Goal: Transaction & Acquisition: Purchase product/service

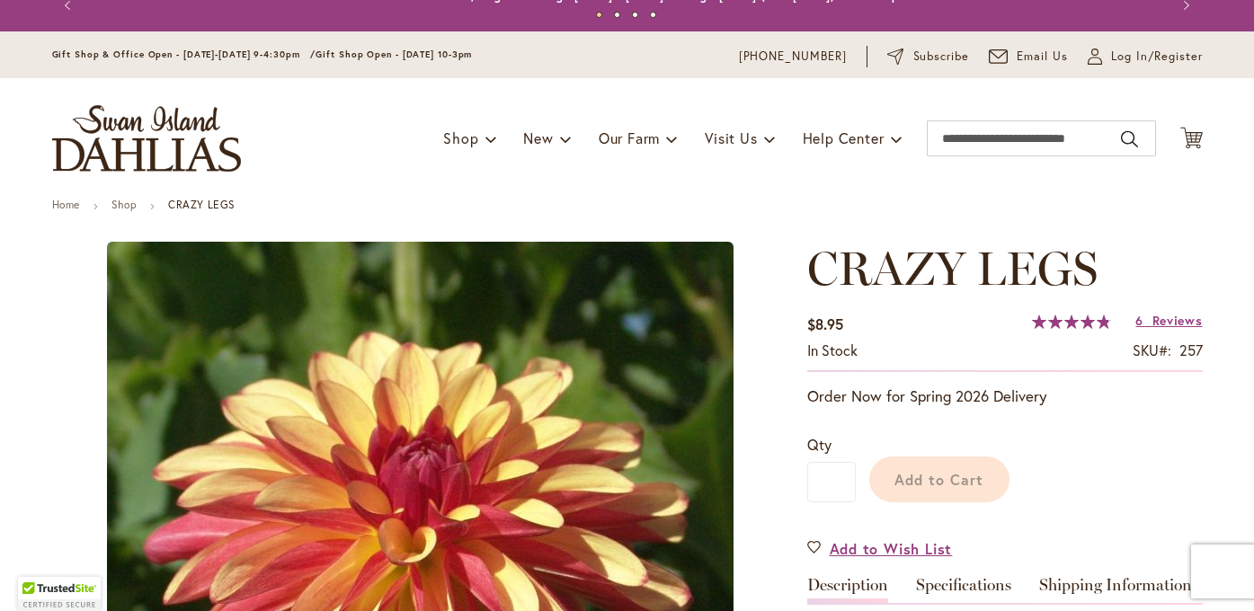
scroll to position [56, 0]
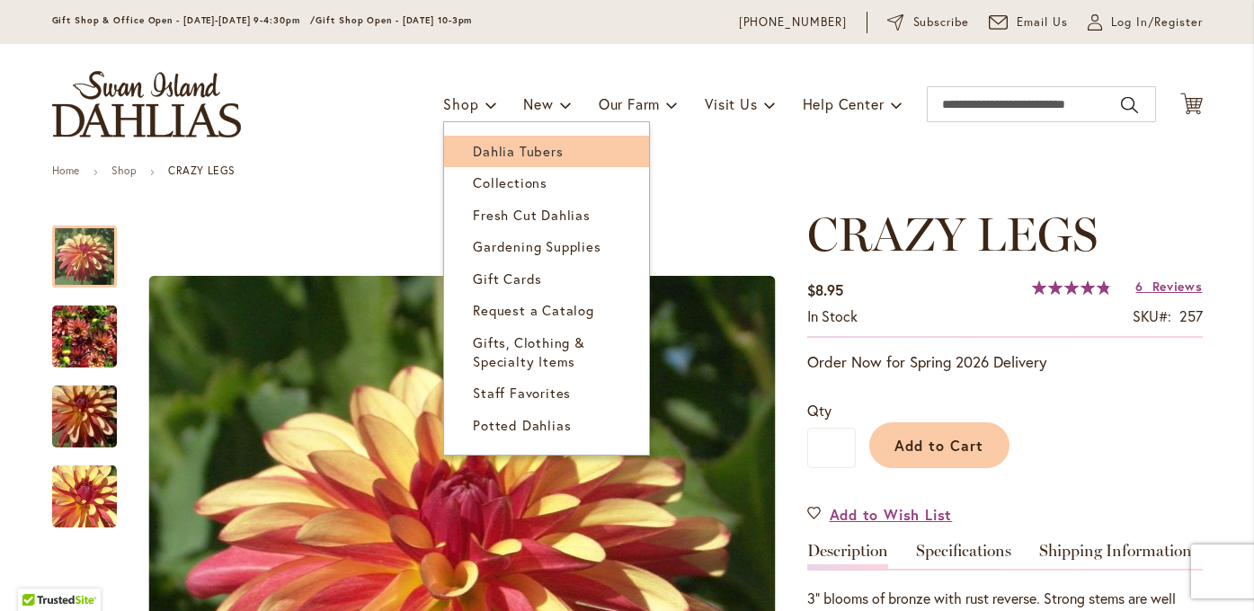
click at [485, 151] on span "Dahlia Tubers" at bounding box center [518, 151] width 90 height 18
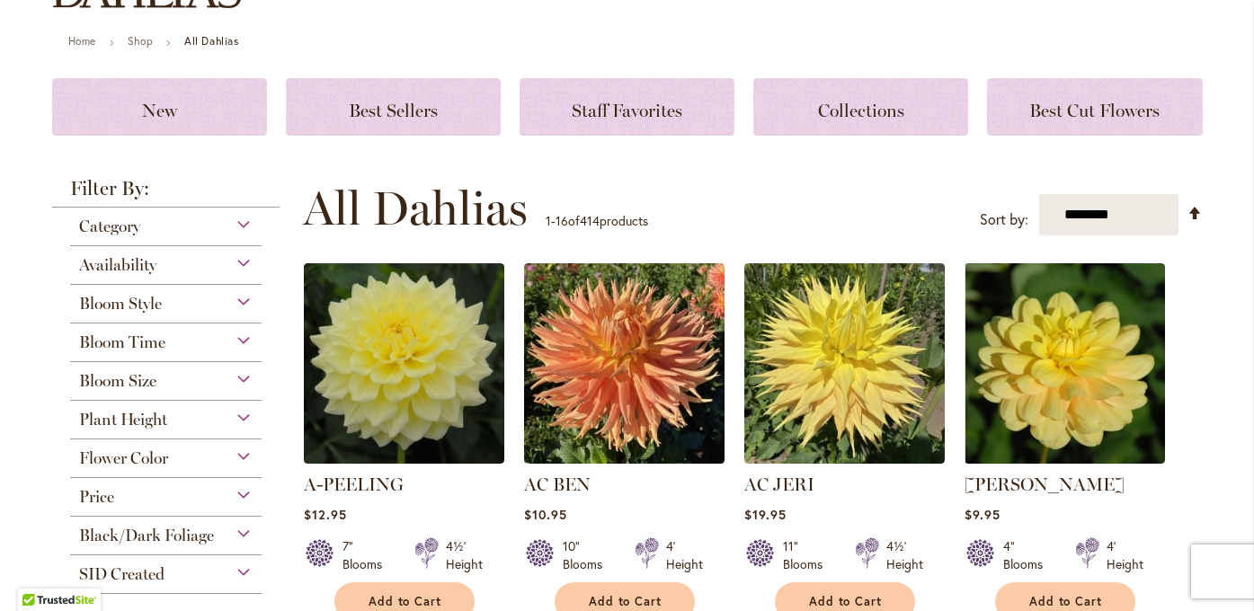
scroll to position [190, 0]
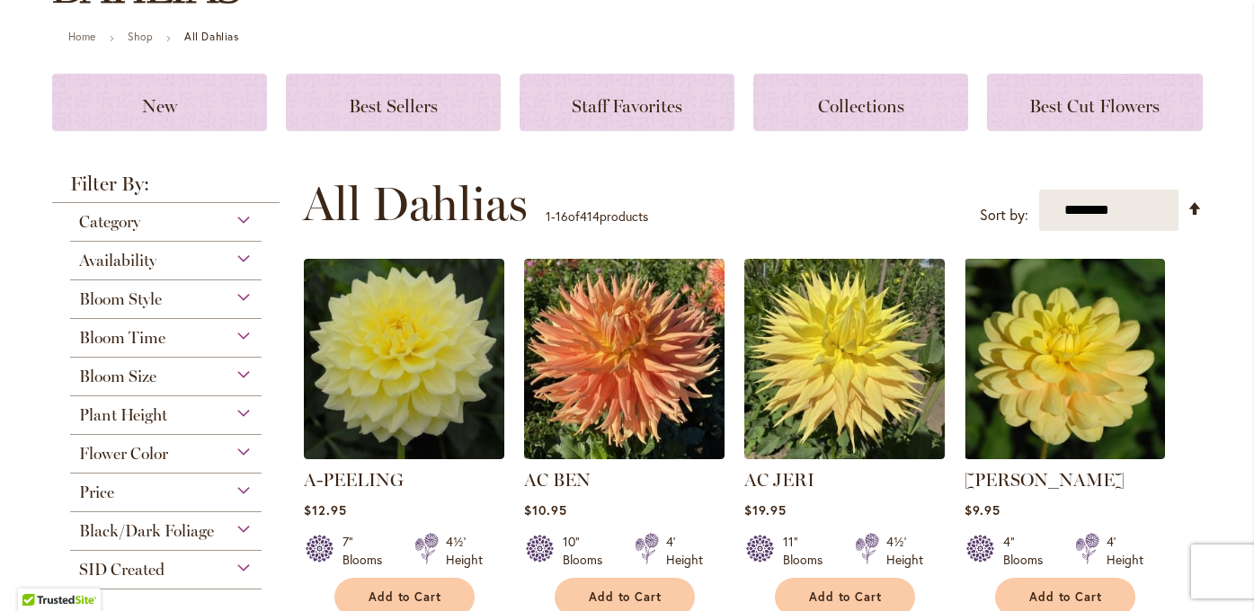
click at [246, 447] on div "Flower Color" at bounding box center [166, 449] width 192 height 29
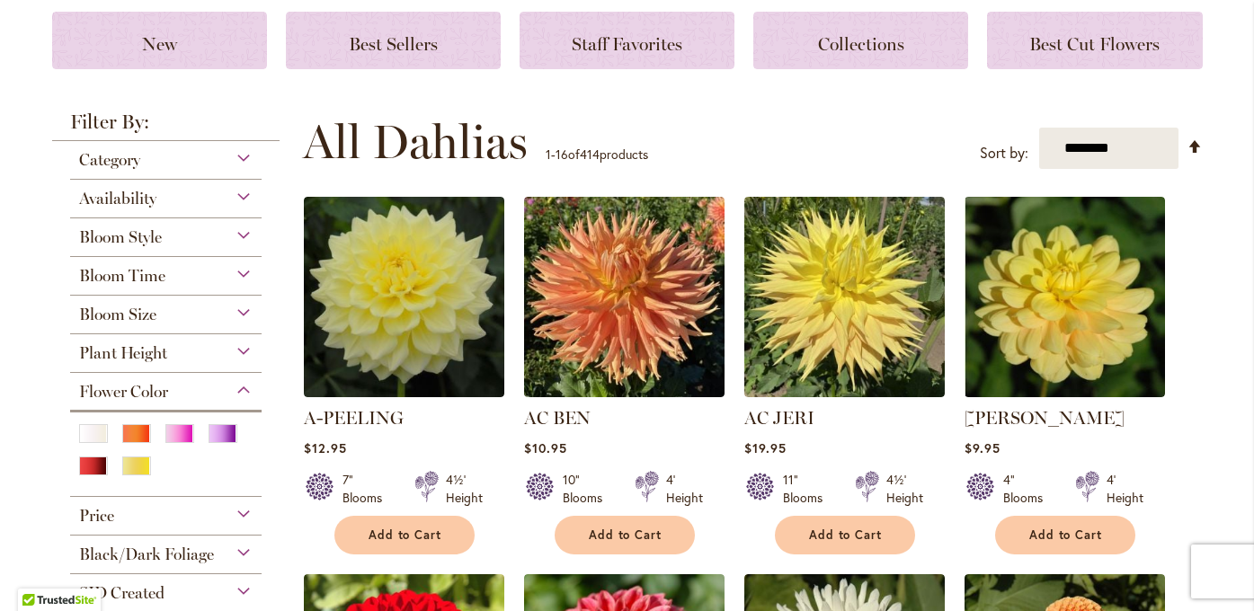
scroll to position [258, 0]
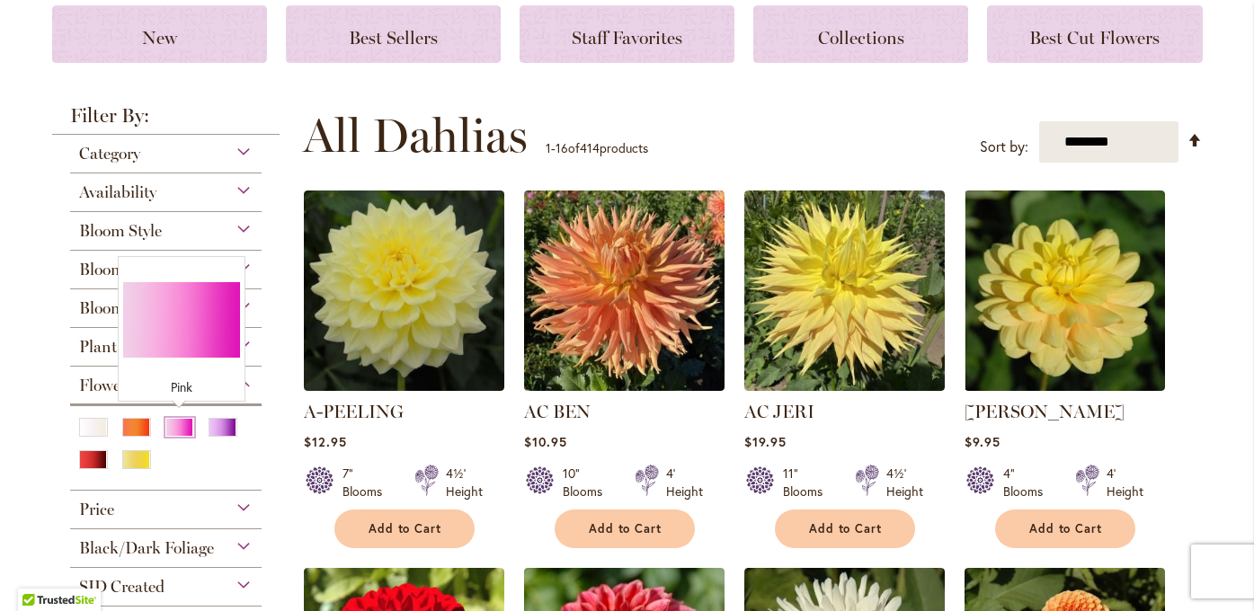
click at [187, 429] on div "Pink" at bounding box center [179, 427] width 29 height 19
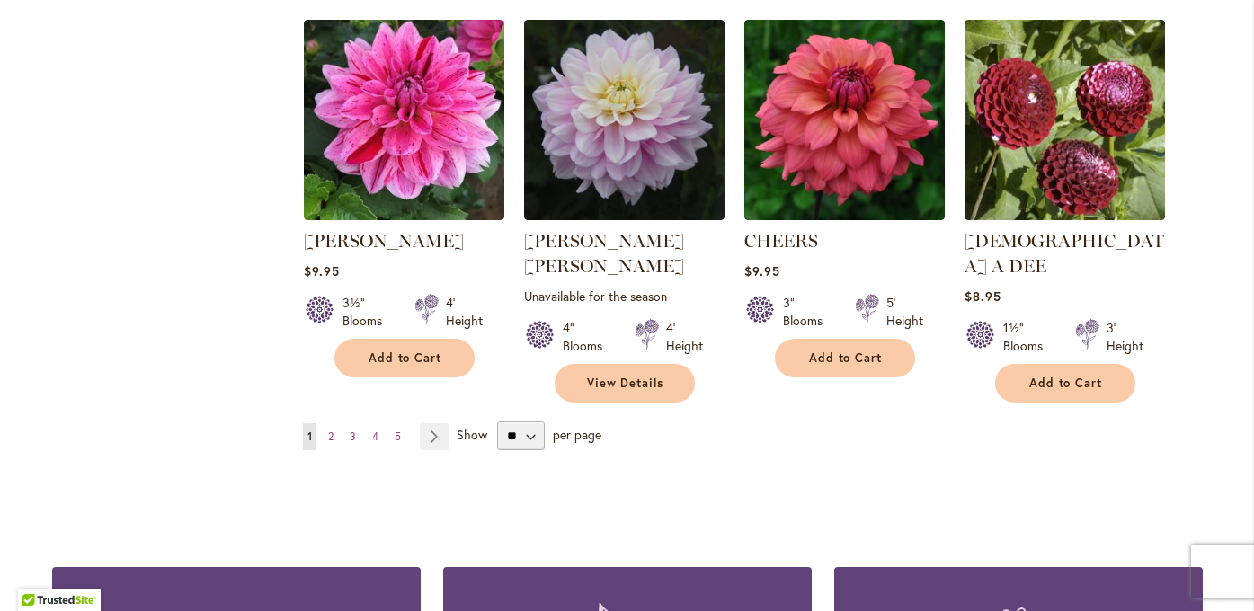
scroll to position [1579, 0]
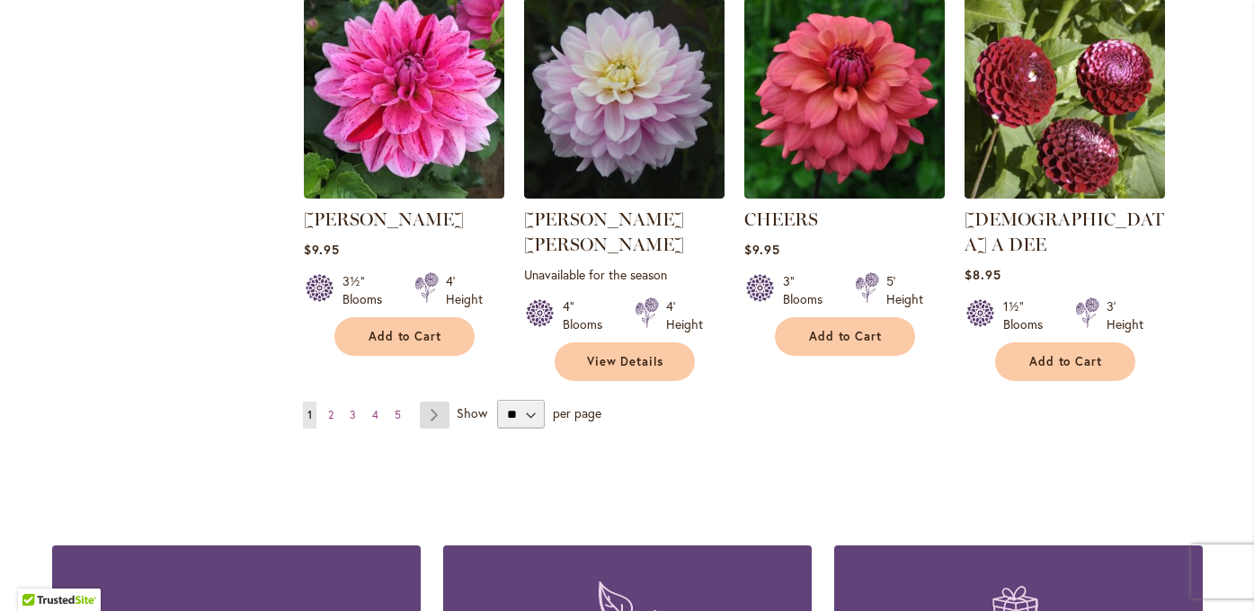
click at [443, 402] on link "Page Next" at bounding box center [435, 415] width 30 height 27
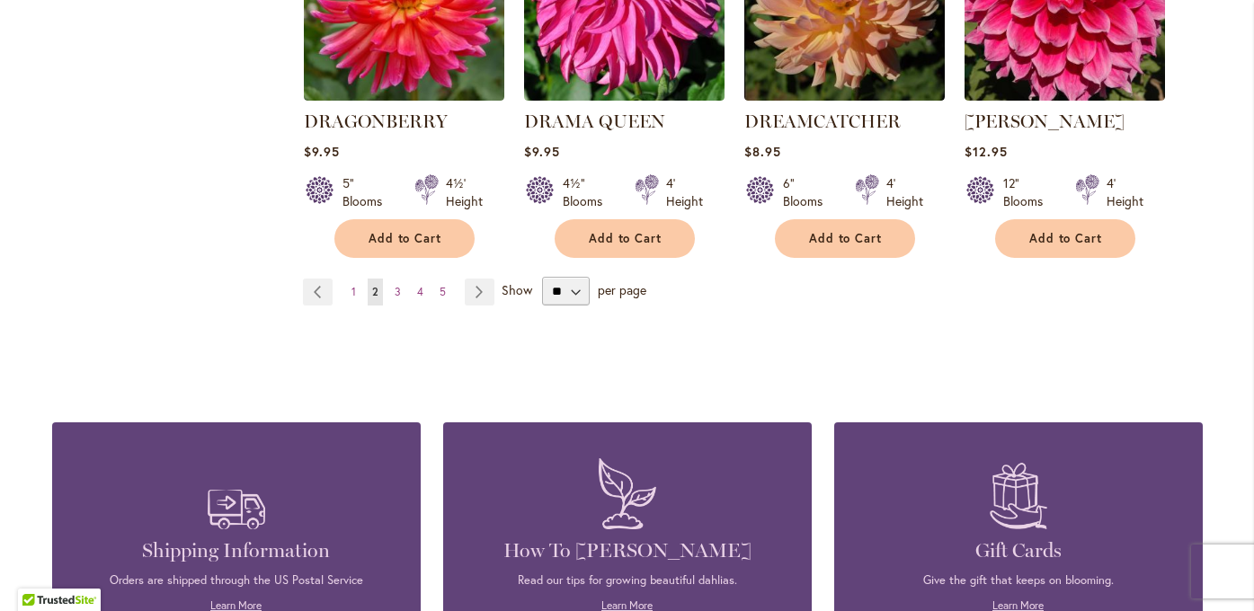
scroll to position [1682, 0]
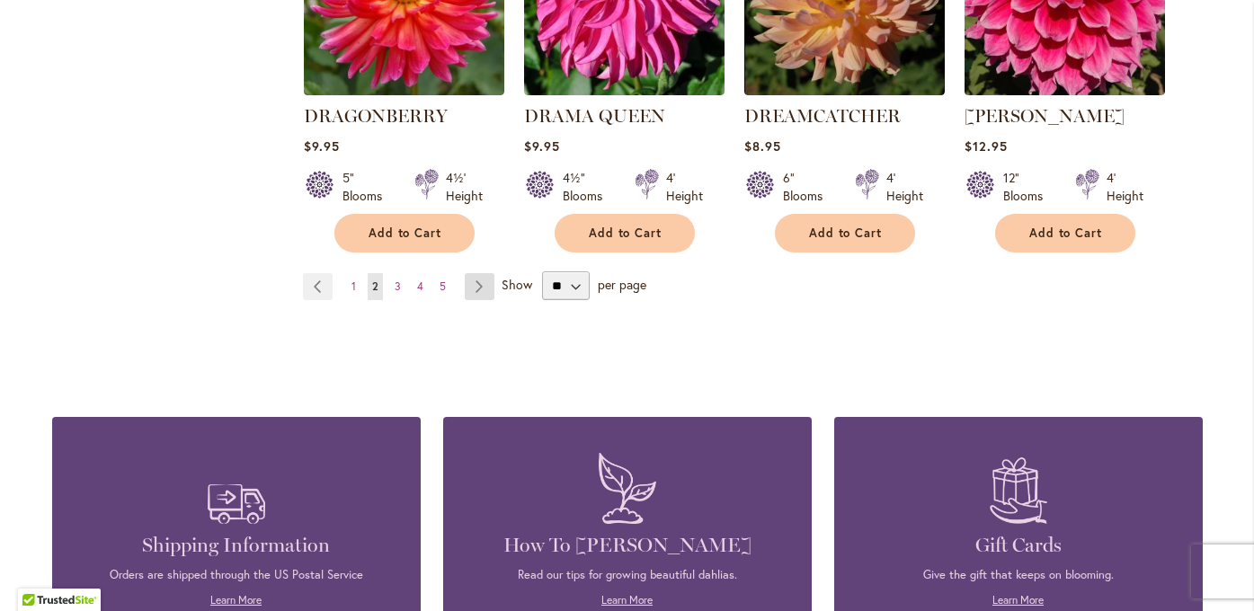
click at [476, 273] on link "Page Next" at bounding box center [480, 286] width 30 height 27
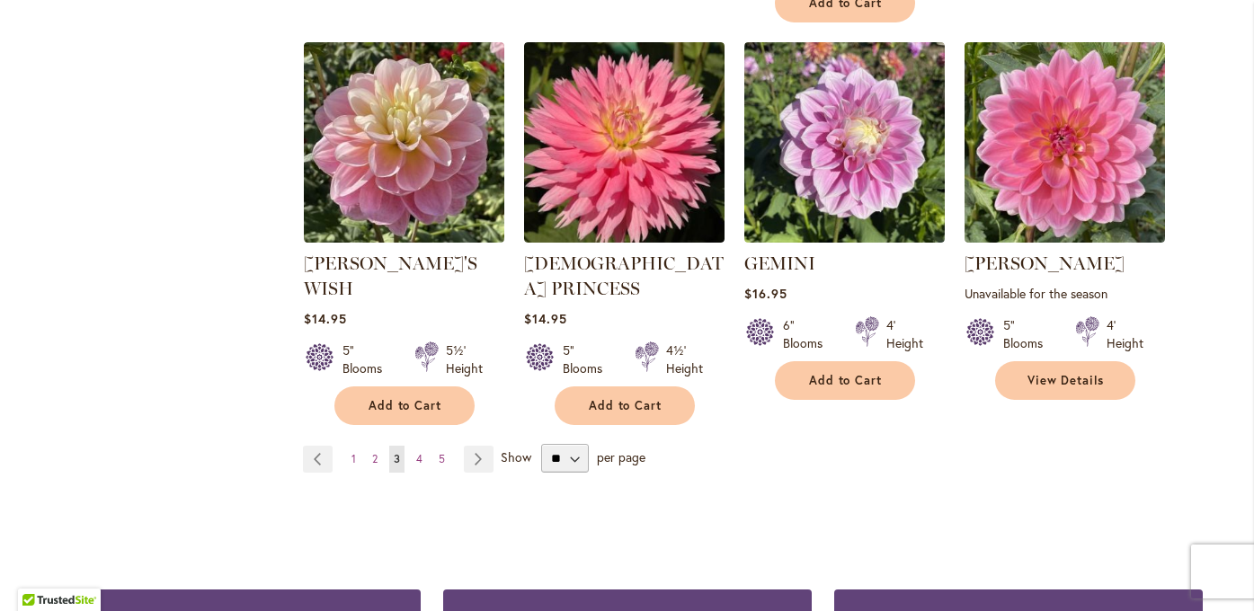
scroll to position [1562, 0]
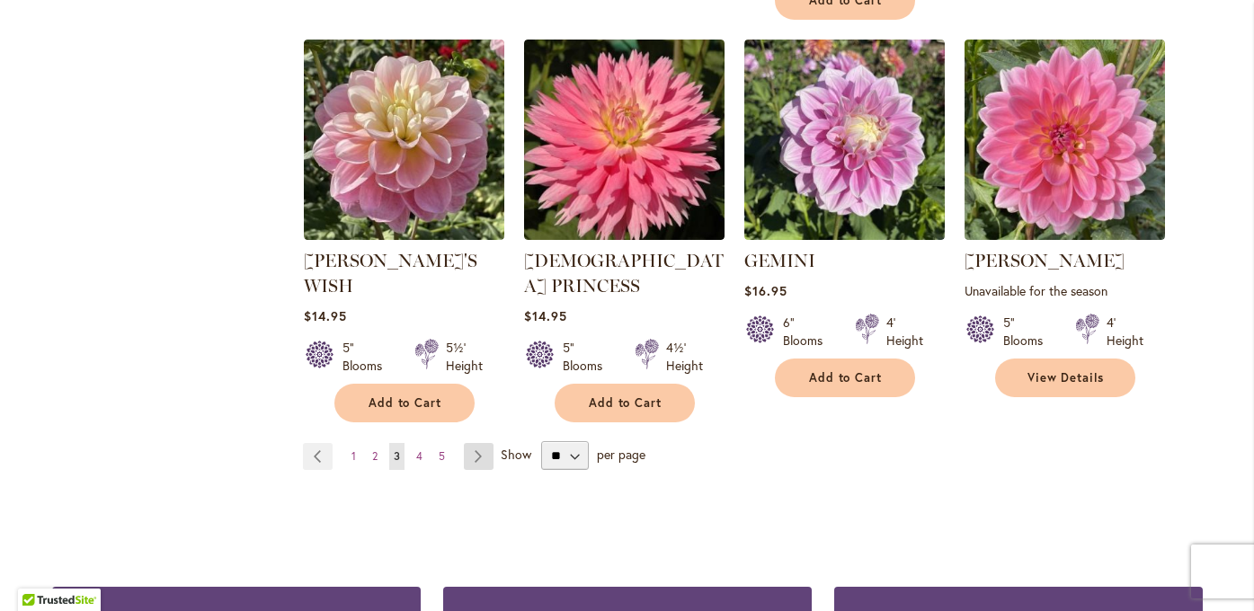
click at [476, 443] on link "Page Next" at bounding box center [479, 456] width 30 height 27
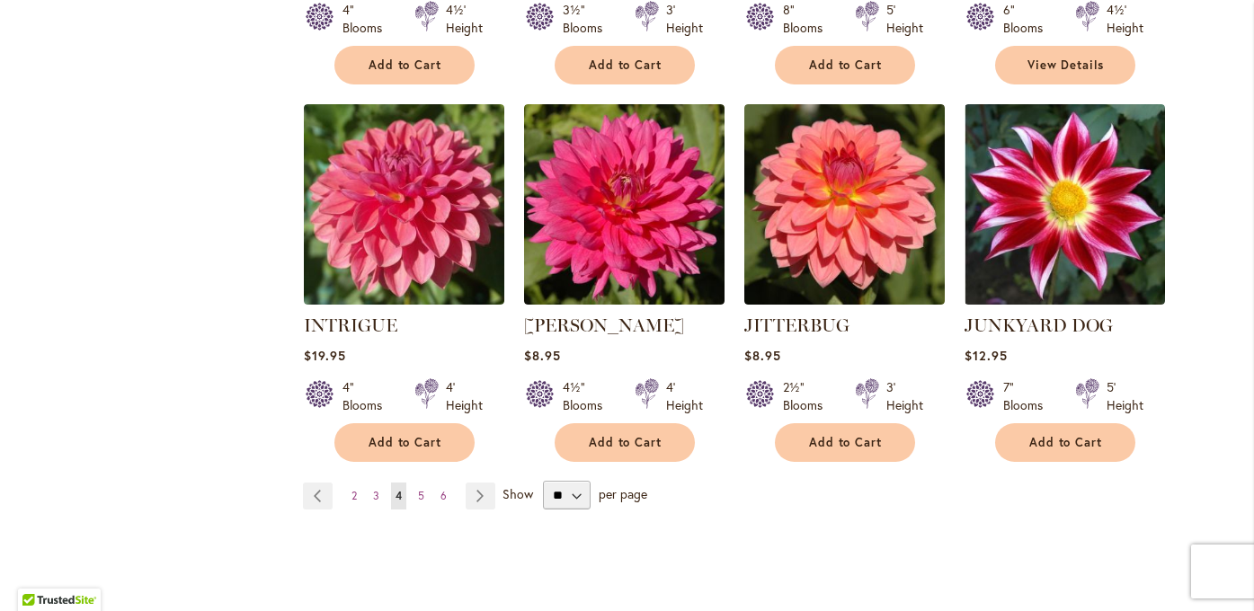
scroll to position [1450, 0]
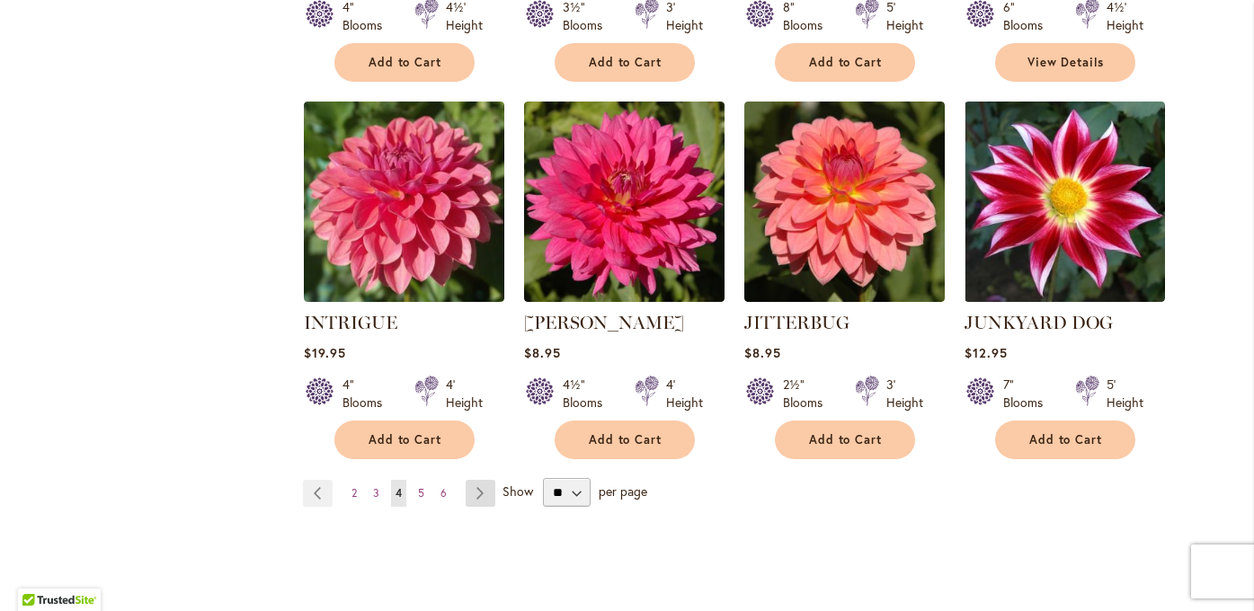
click at [481, 490] on link "Page Next" at bounding box center [481, 493] width 30 height 27
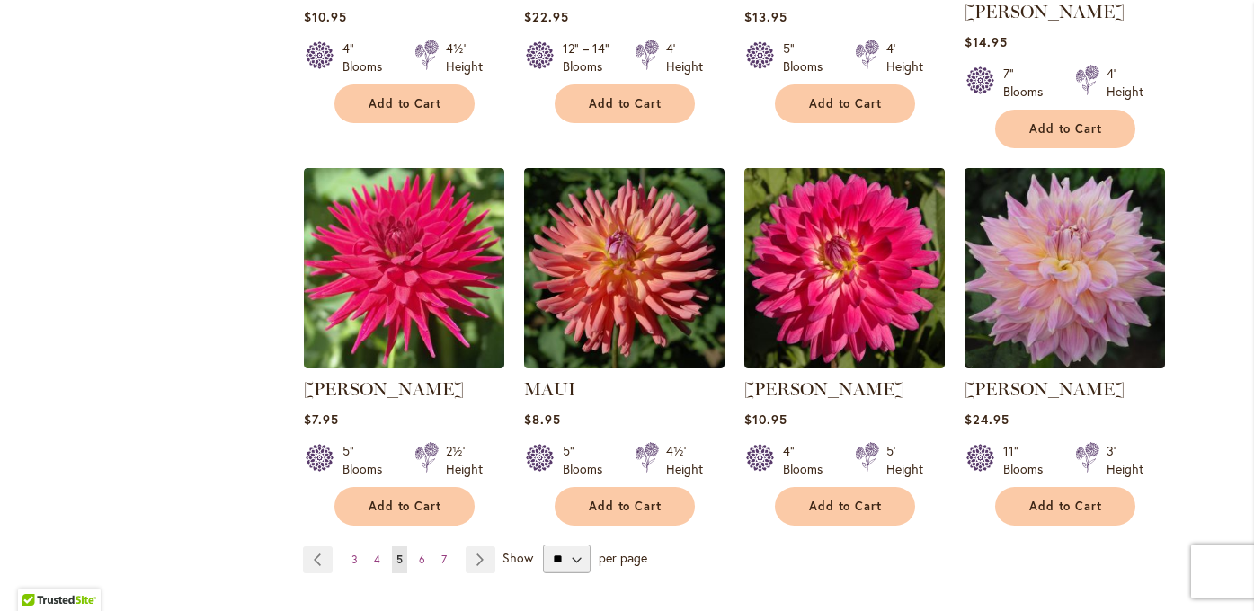
scroll to position [1410, 0]
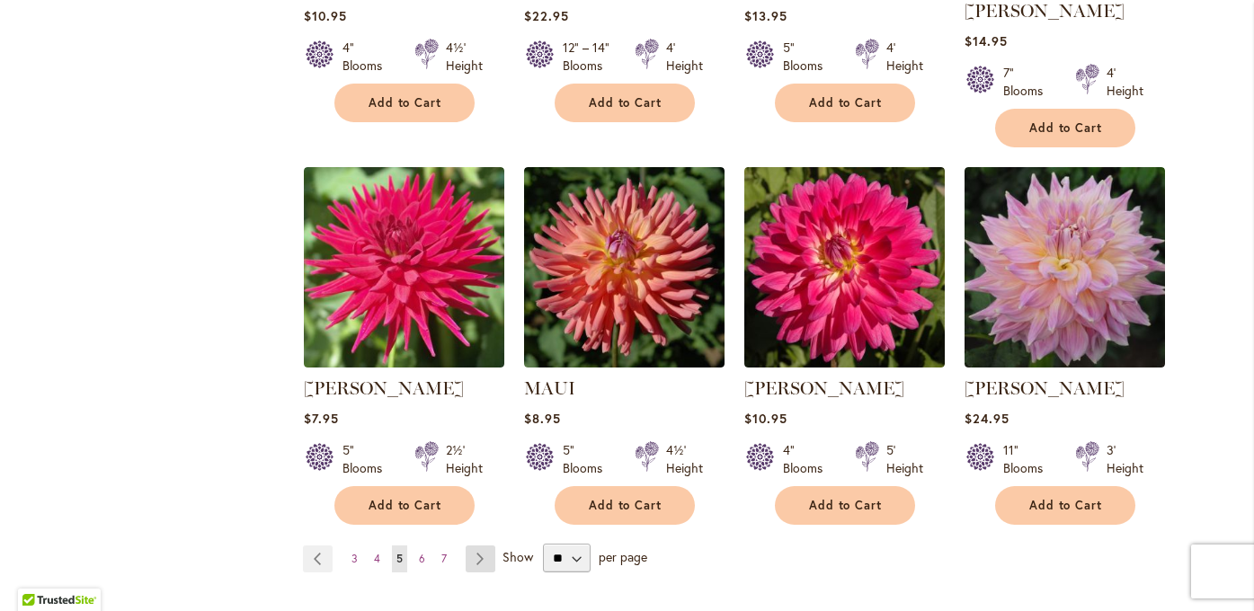
click at [480, 546] on link "Page Next" at bounding box center [481, 559] width 30 height 27
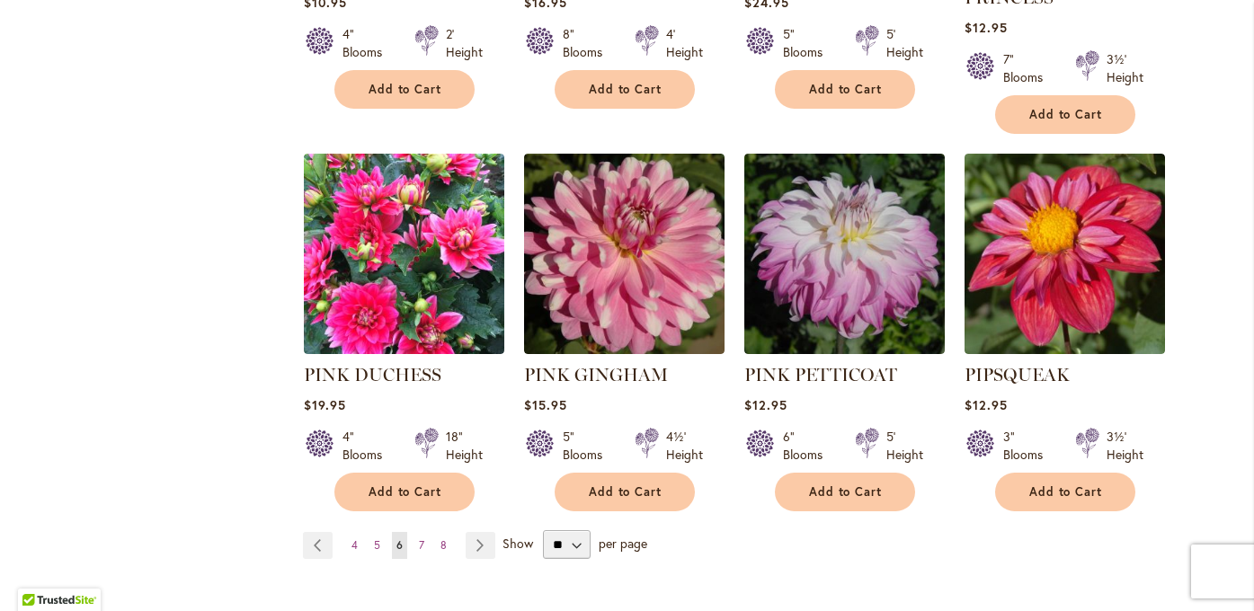
scroll to position [1475, 0]
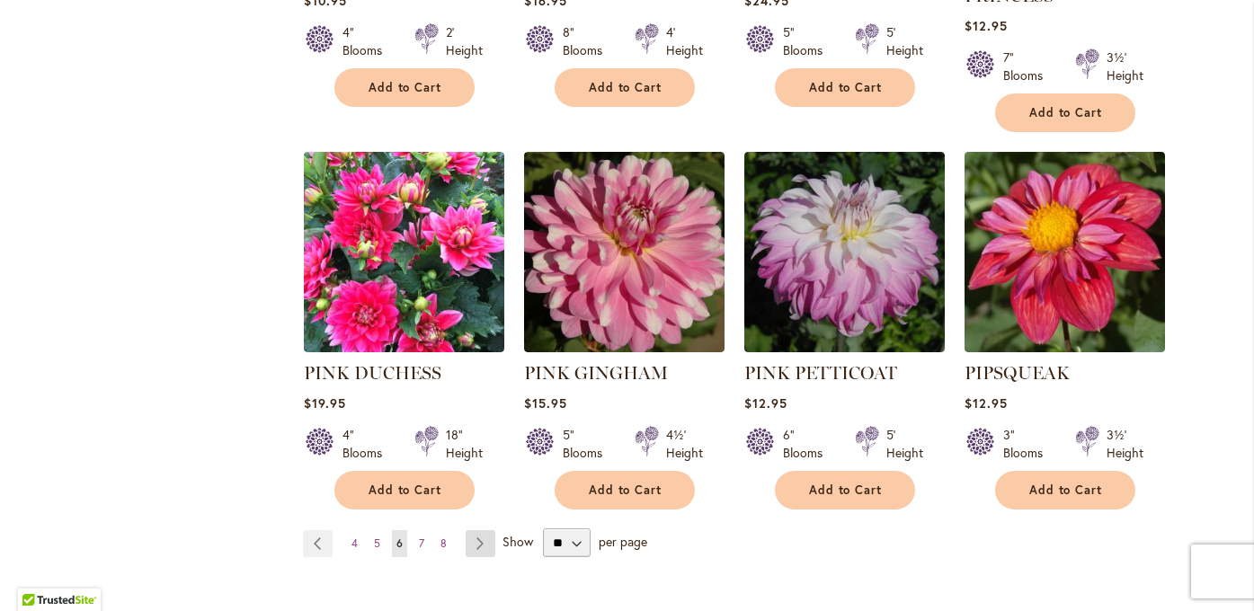
click at [477, 530] on link "Page Next" at bounding box center [481, 543] width 30 height 27
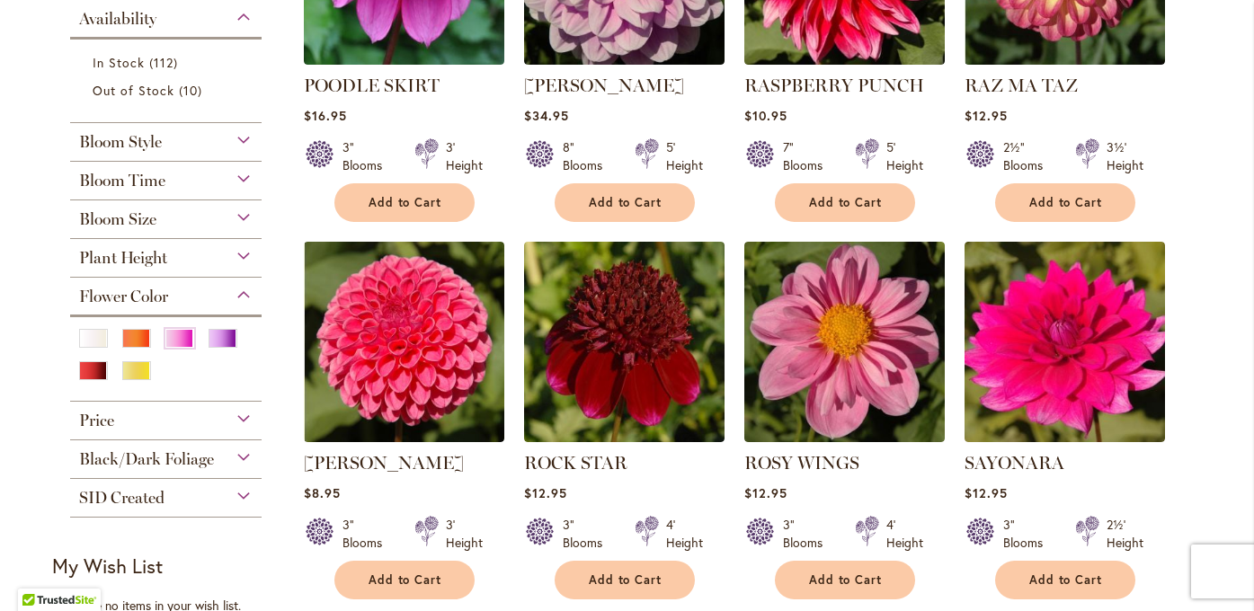
scroll to position [558, 0]
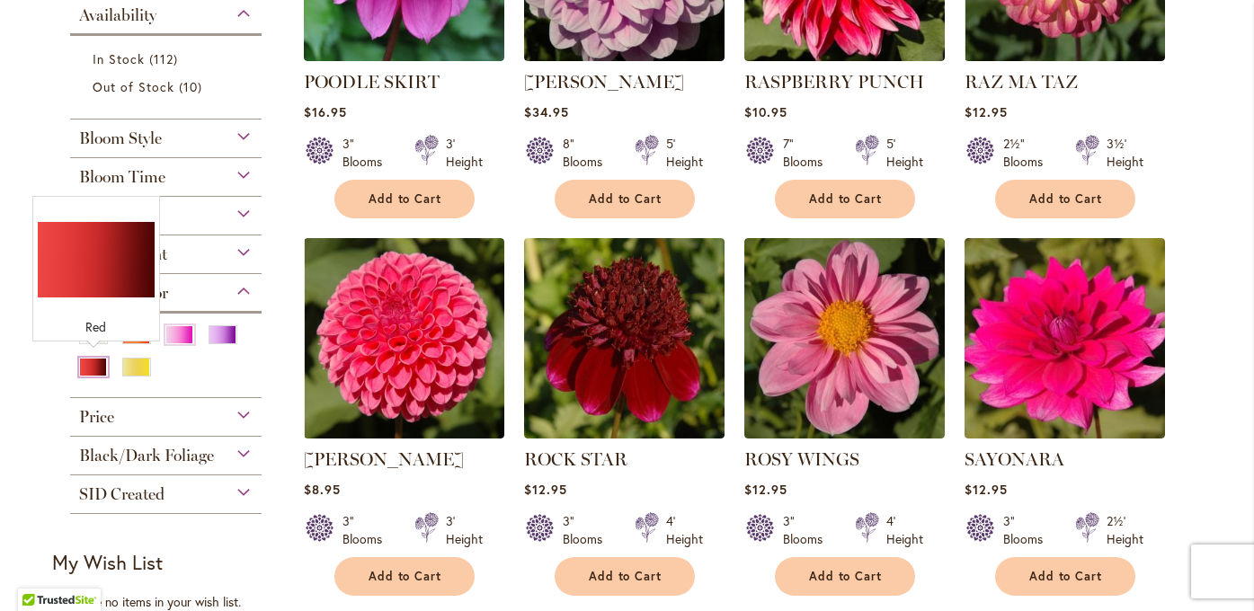
click at [99, 366] on div "Red" at bounding box center [93, 367] width 29 height 19
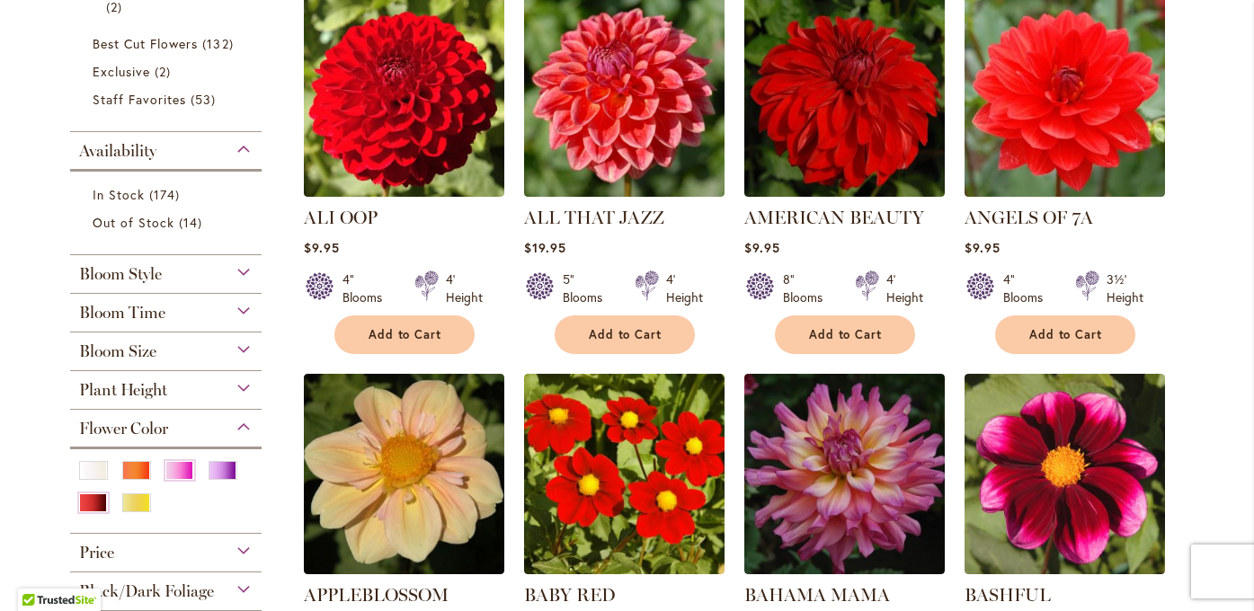
scroll to position [413, 0]
